Goal: Transaction & Acquisition: Purchase product/service

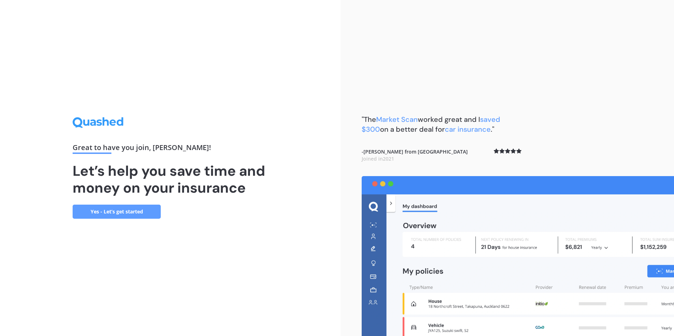
click at [134, 214] on link "Yes - Let’s get started" at bounding box center [117, 212] width 88 height 14
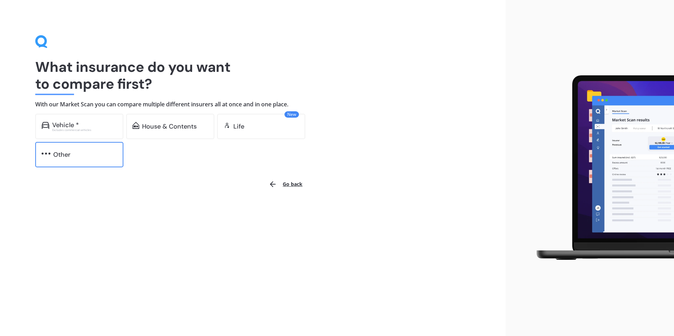
click at [70, 156] on div "Other" at bounding box center [61, 154] width 17 height 7
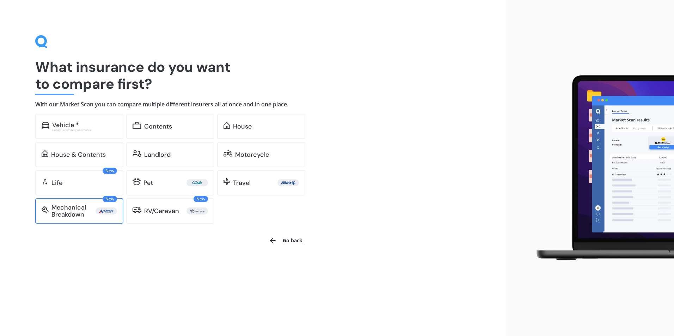
click at [75, 211] on div "Mechanical Breakdown" at bounding box center [73, 211] width 44 height 14
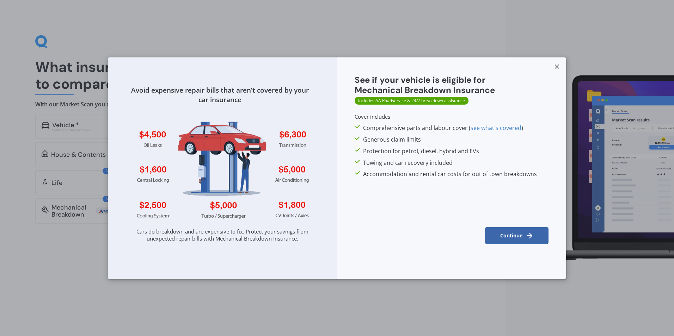
click at [514, 234] on button "Continue" at bounding box center [516, 235] width 63 height 17
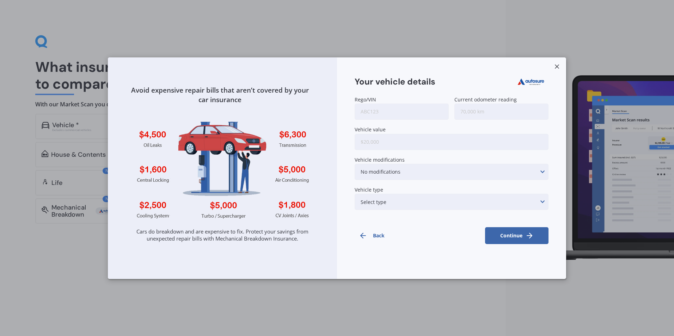
click at [365, 233] on icon "button" at bounding box center [363, 236] width 8 height 8
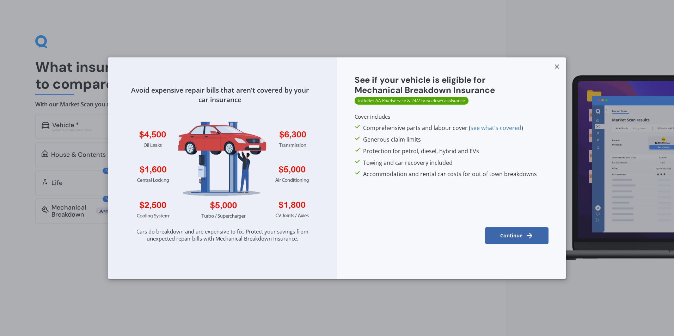
click at [514, 237] on button "Continue" at bounding box center [516, 235] width 63 height 17
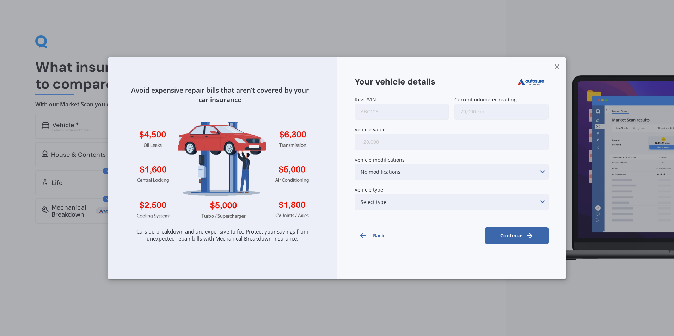
click at [408, 108] on input "Rego/VIN" at bounding box center [402, 112] width 94 height 16
type input "lhw168"
click at [506, 109] on input "Current odometer reading" at bounding box center [501, 112] width 94 height 16
type input "177,575"
click at [453, 140] on input "Vehicle value" at bounding box center [452, 142] width 194 height 16
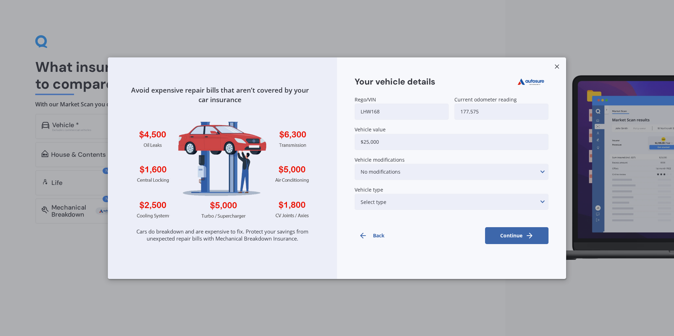
type input "$25,000"
click at [487, 168] on div "No modifications Suspension modifications Air intake/air filter/intake ducting …" at bounding box center [452, 172] width 194 height 16
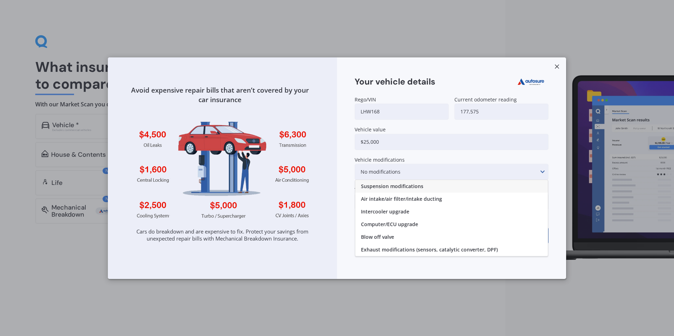
click at [464, 188] on div "Suspension modifications" at bounding box center [451, 186] width 192 height 13
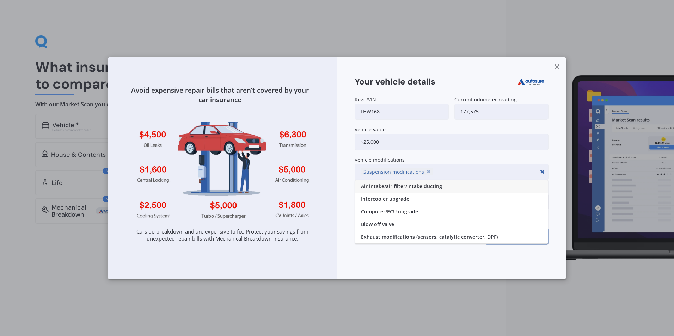
click at [529, 174] on div "Suspension modifications No modifications Air intake/air filter/intake ducting …" at bounding box center [452, 172] width 194 height 16
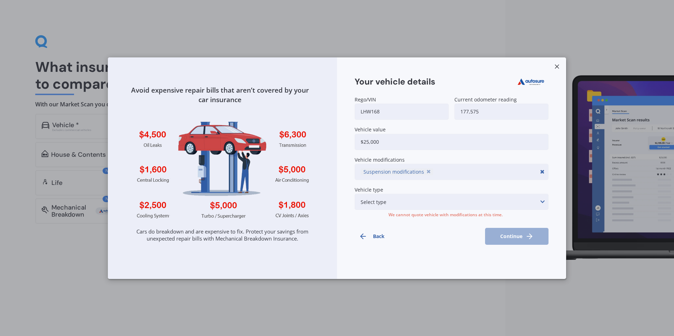
click at [543, 171] on icon at bounding box center [542, 172] width 6 height 8
click at [524, 201] on div "Select type None of the below Electric Hybrid Turbo/Supercharged or Rotary" at bounding box center [452, 202] width 194 height 16
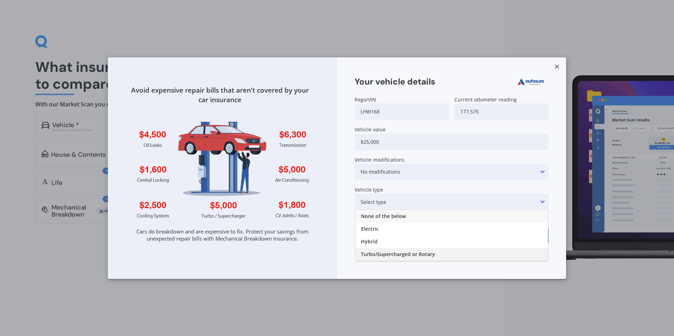
click at [459, 254] on div "Turbo/Supercharged or Rotary" at bounding box center [451, 254] width 192 height 13
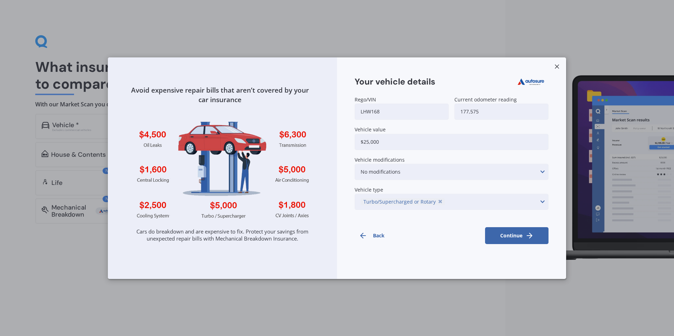
click at [516, 237] on button "Continue" at bounding box center [516, 235] width 63 height 17
click at [541, 201] on icon at bounding box center [542, 202] width 6 height 8
click at [524, 217] on div "None of the below" at bounding box center [451, 216] width 192 height 13
click at [523, 238] on button "Continue" at bounding box center [516, 236] width 63 height 17
click at [381, 236] on button "Back" at bounding box center [386, 236] width 63 height 17
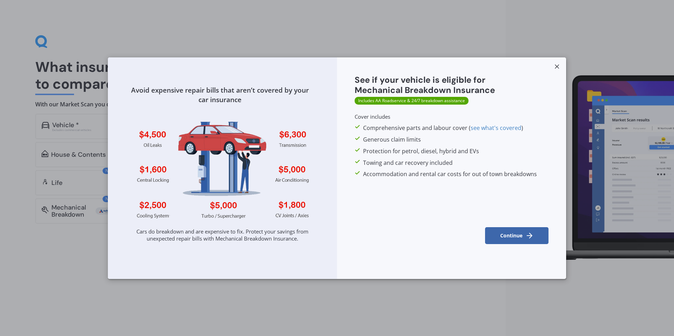
click at [557, 66] on icon at bounding box center [556, 66] width 7 height 7
